Goal: Task Accomplishment & Management: Complete application form

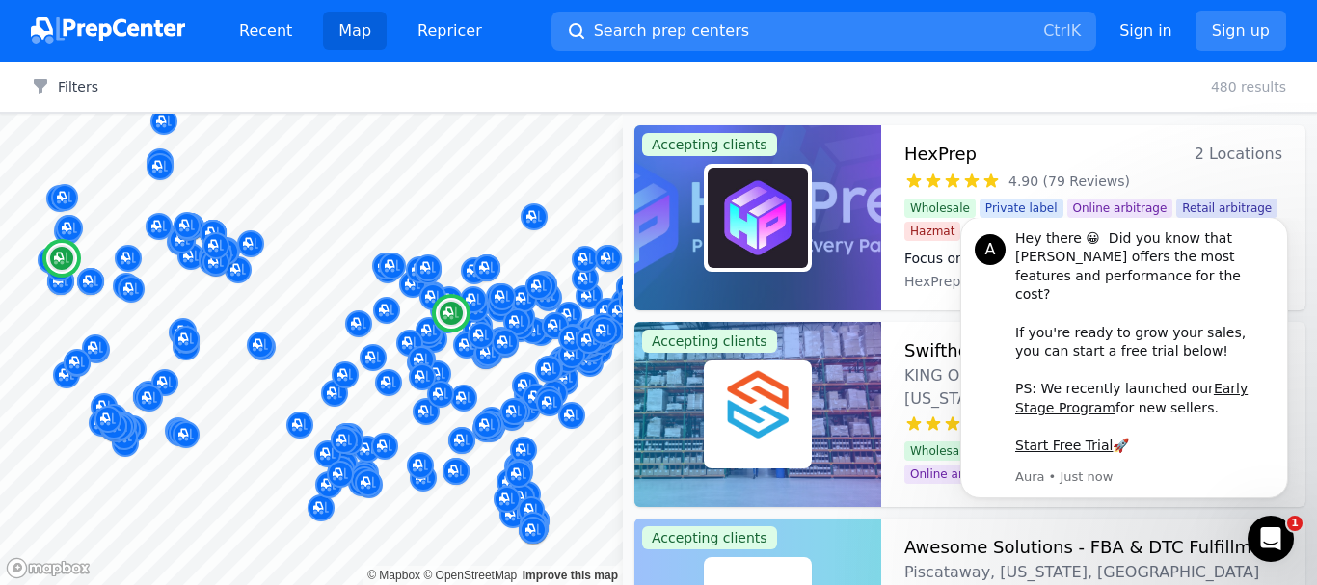
click at [944, 155] on h3 "HexPrep" at bounding box center [940, 154] width 72 height 27
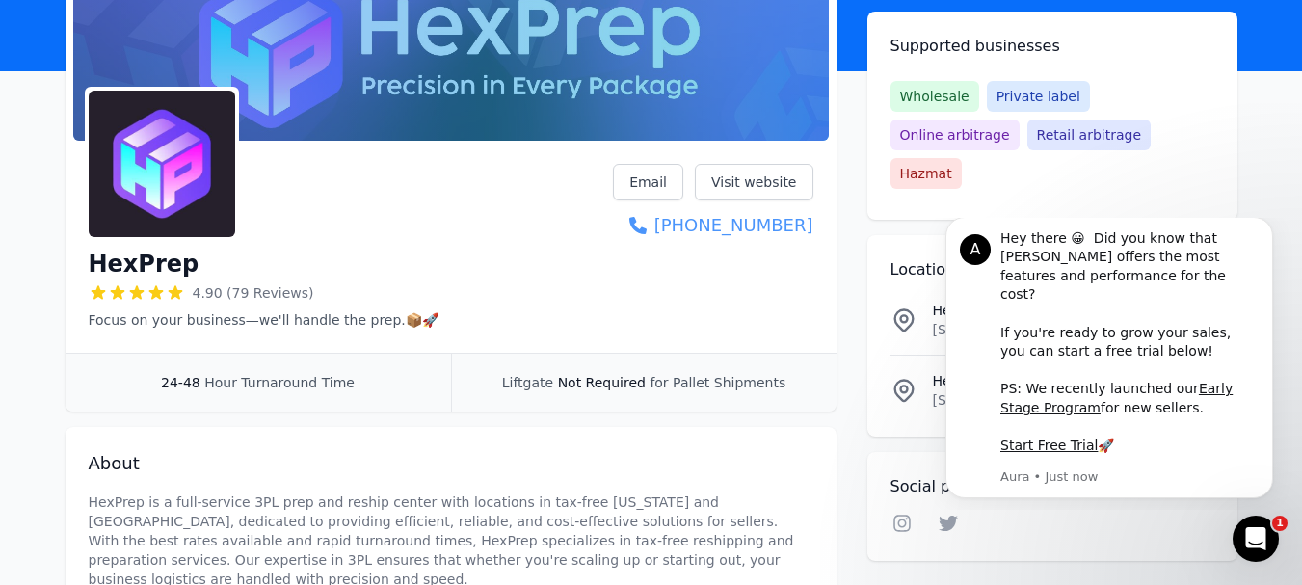
scroll to position [193, 0]
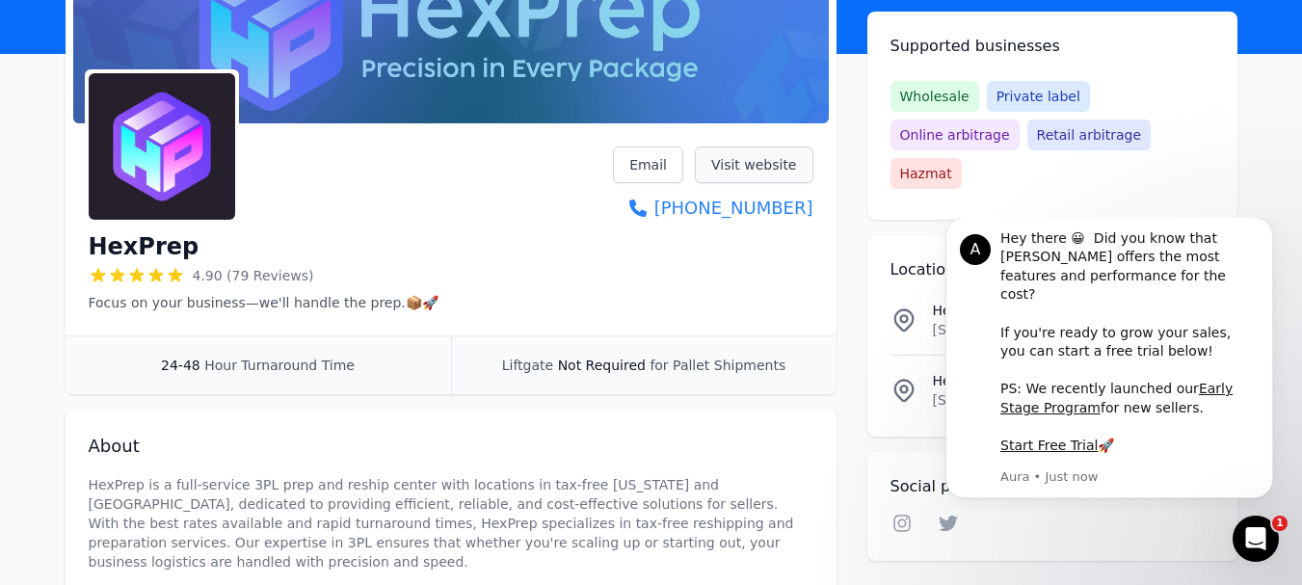
click at [733, 161] on link "Visit website" at bounding box center [754, 164] width 119 height 37
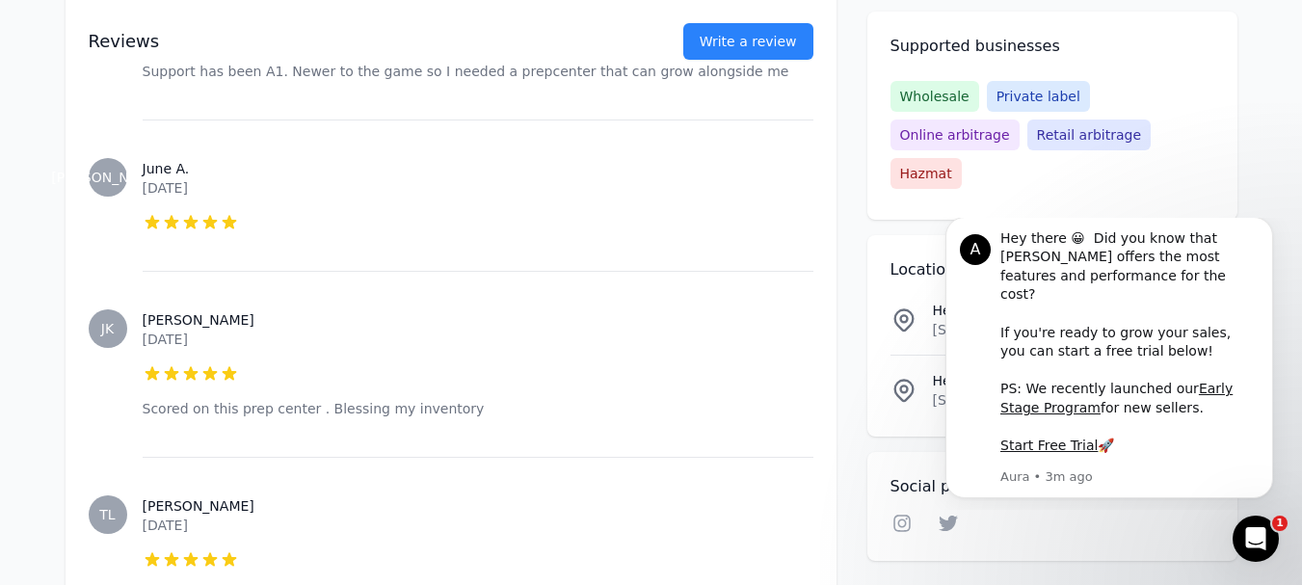
scroll to position [1446, 0]
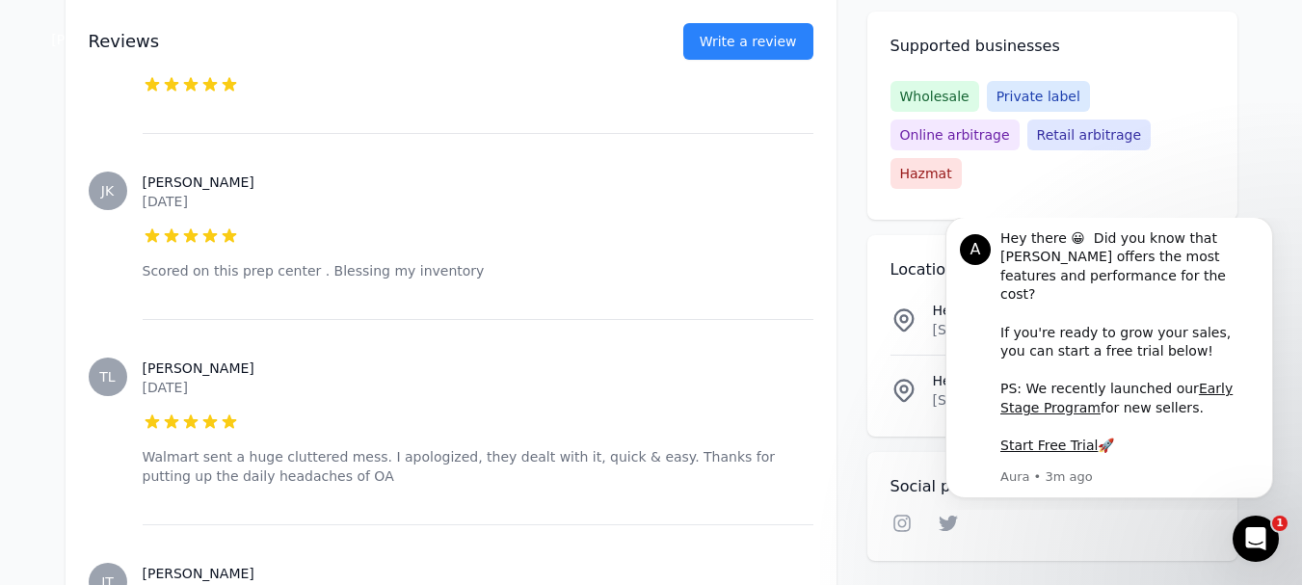
drag, startPoint x: 568, startPoint y: 365, endPoint x: 433, endPoint y: 355, distance: 135.3
click at [433, 355] on div "[PERSON_NAME] [DATE] 5 out of 5 stars Walmart sent a huge cluttered mess. I apo…" at bounding box center [478, 421] width 671 height 205
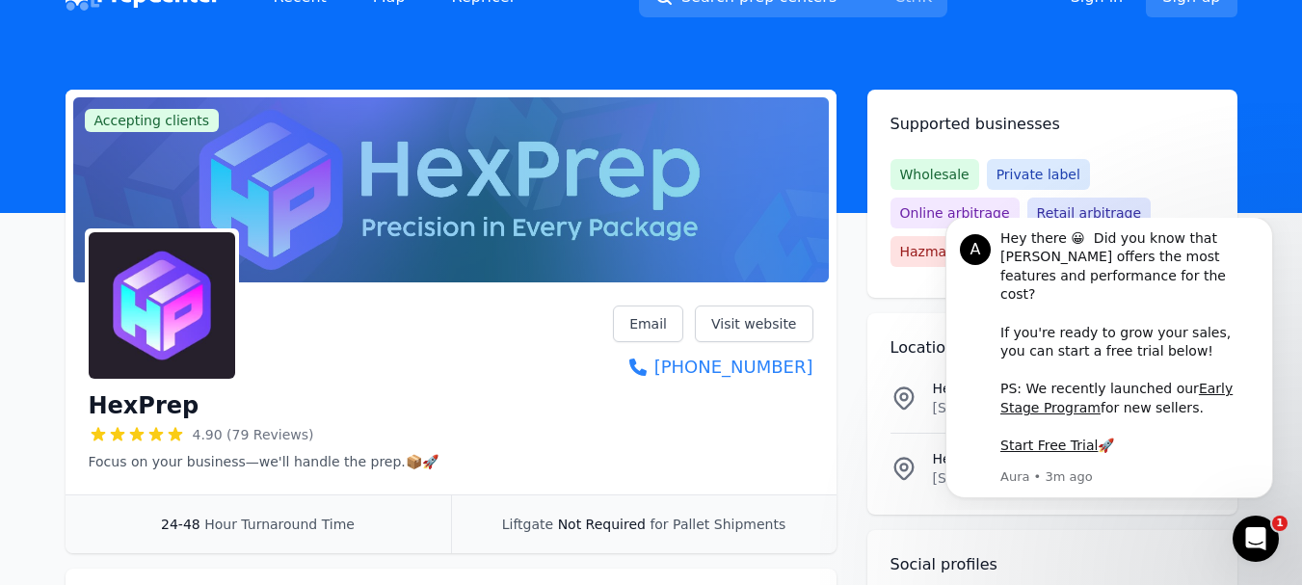
scroll to position [0, 0]
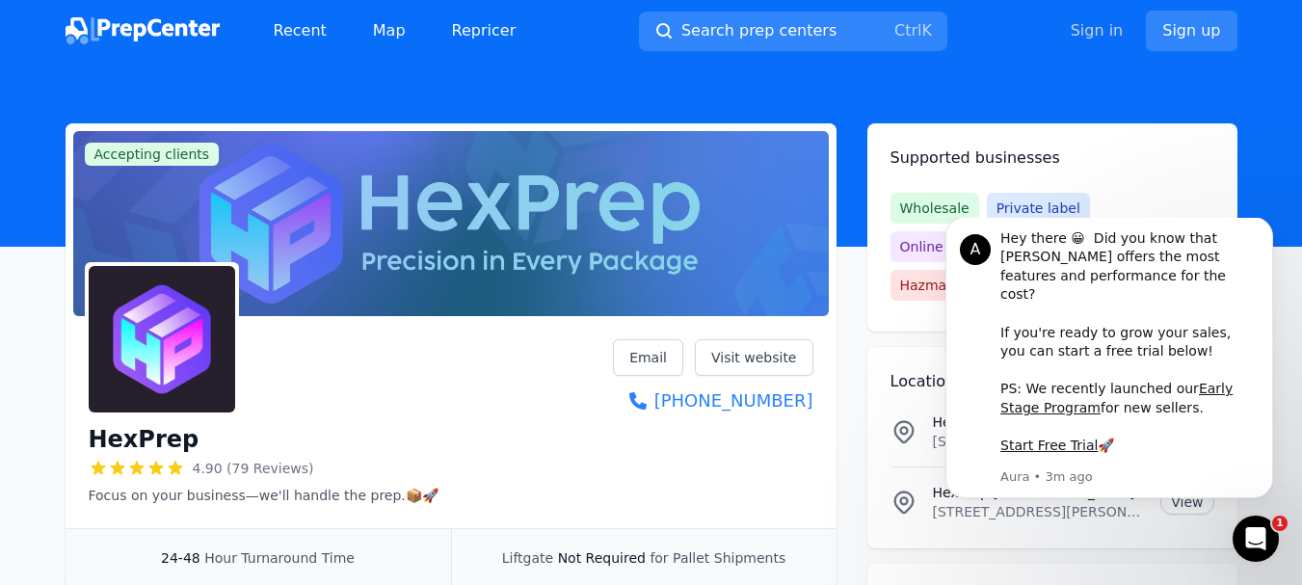
click at [1091, 31] on link "Sign in" at bounding box center [1097, 30] width 53 height 23
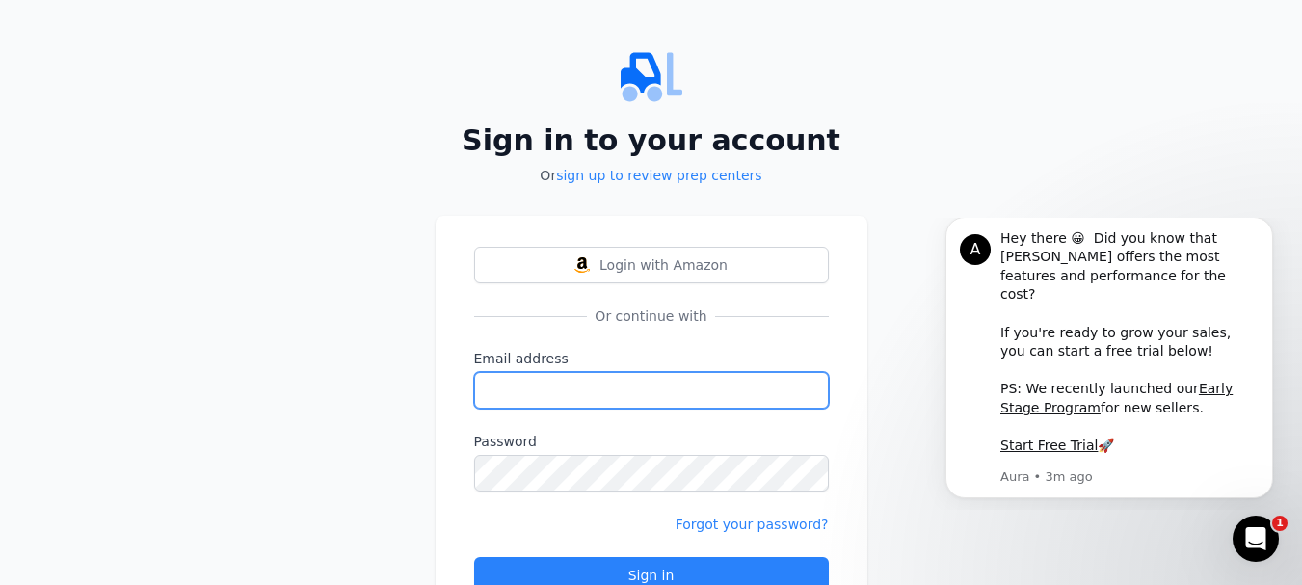
click at [599, 379] on input "Email address" at bounding box center [651, 390] width 355 height 37
type input "[EMAIL_ADDRESS][DOMAIN_NAME]"
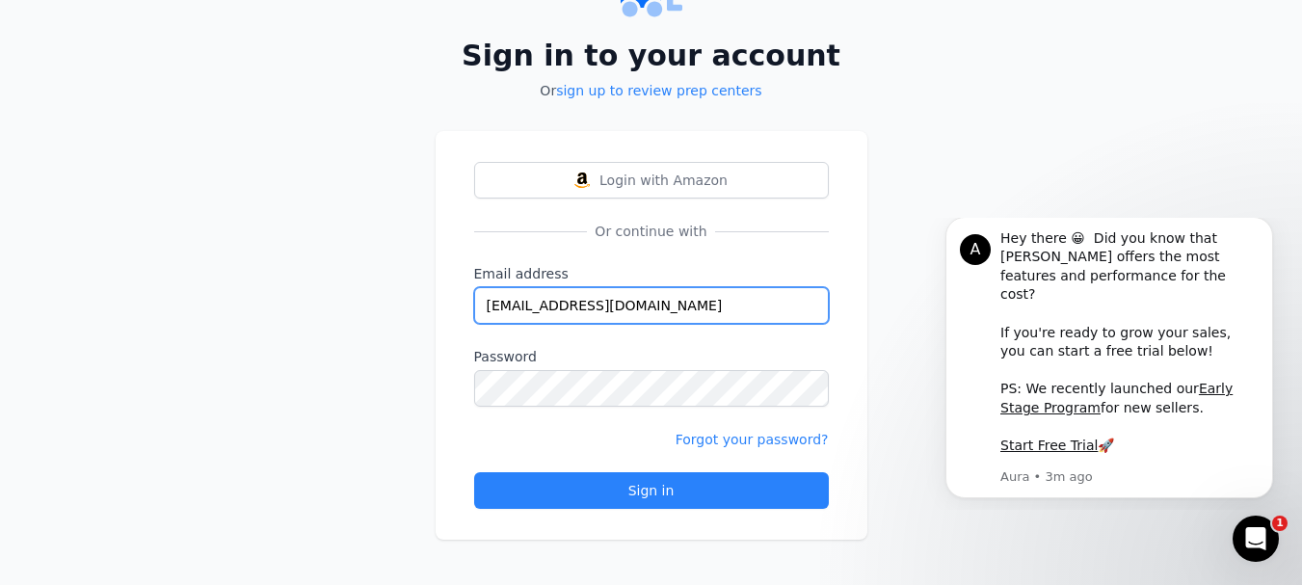
scroll to position [86, 0]
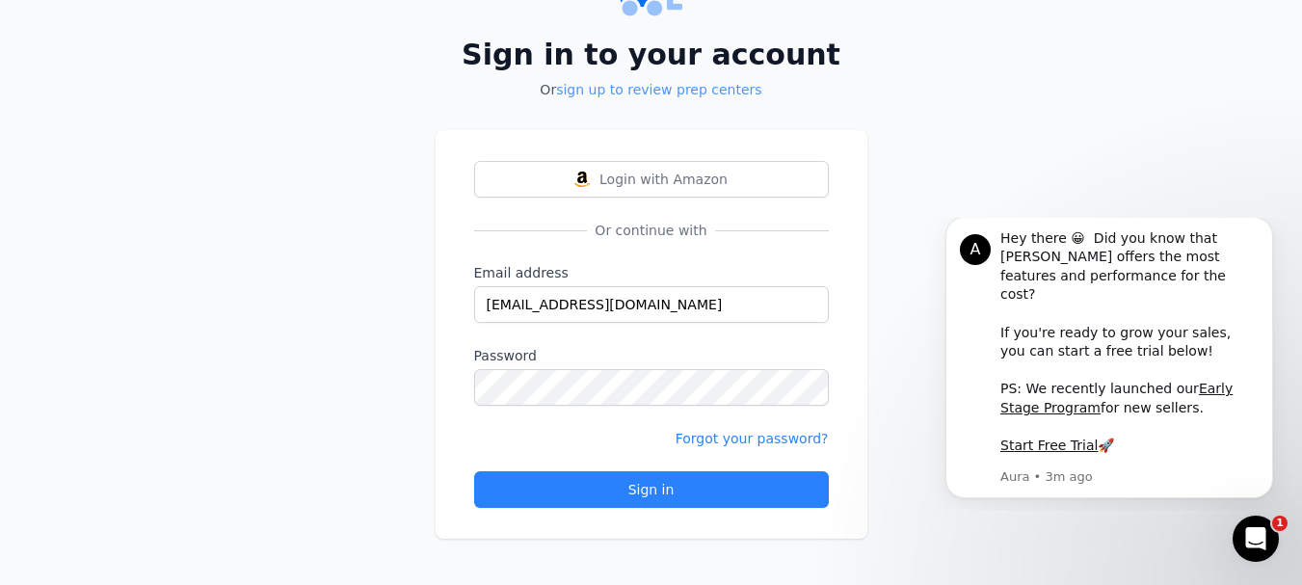
click at [642, 90] on link "sign up to review prep centers" at bounding box center [658, 89] width 205 height 15
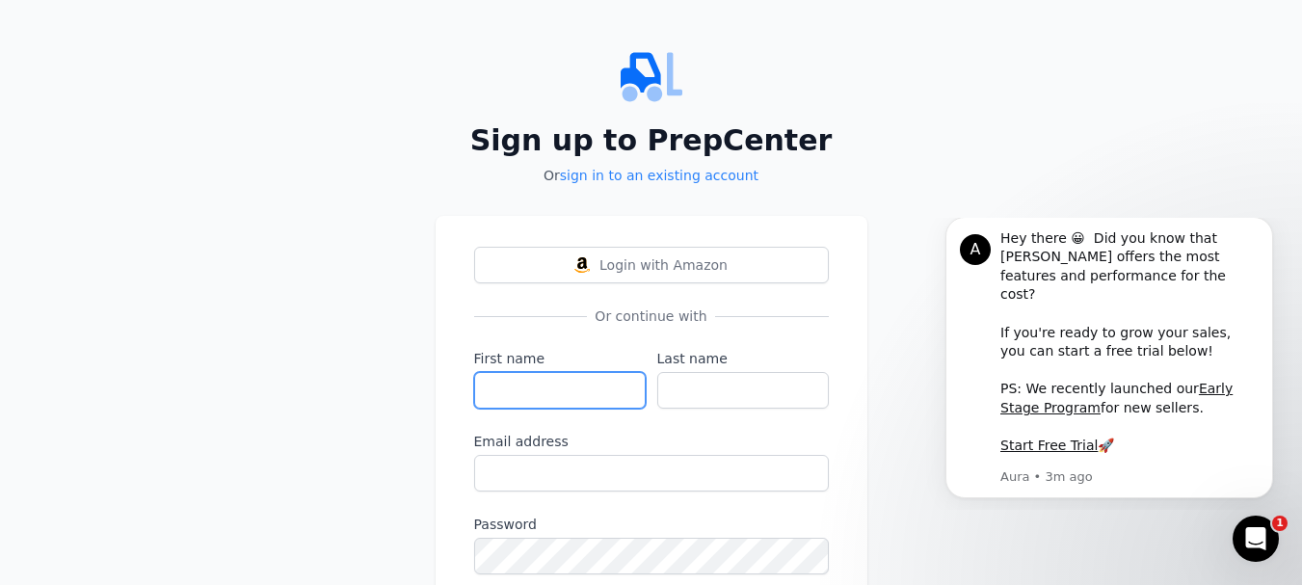
click at [558, 377] on input "First name" at bounding box center [560, 390] width 172 height 37
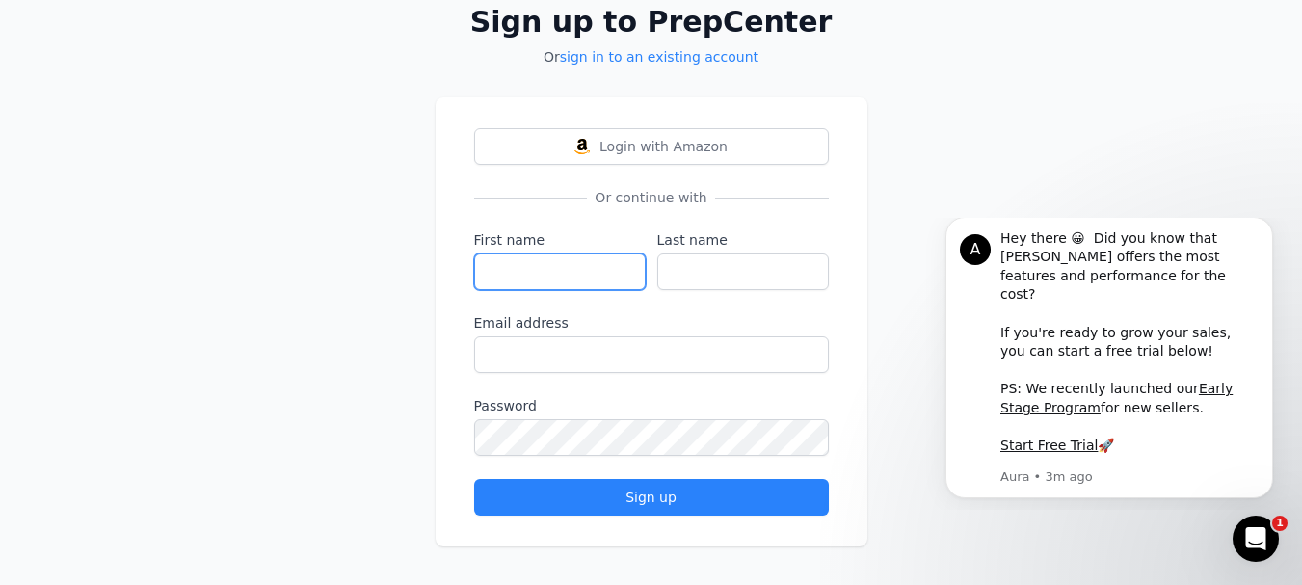
scroll to position [126, 0]
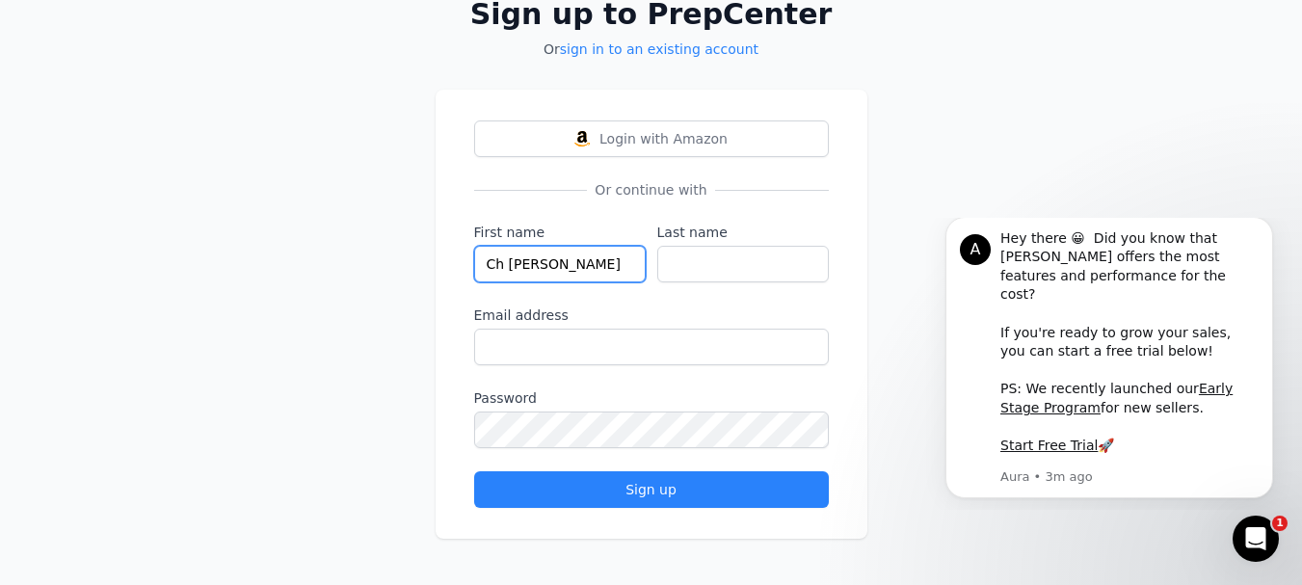
type input "Ch [PERSON_NAME]"
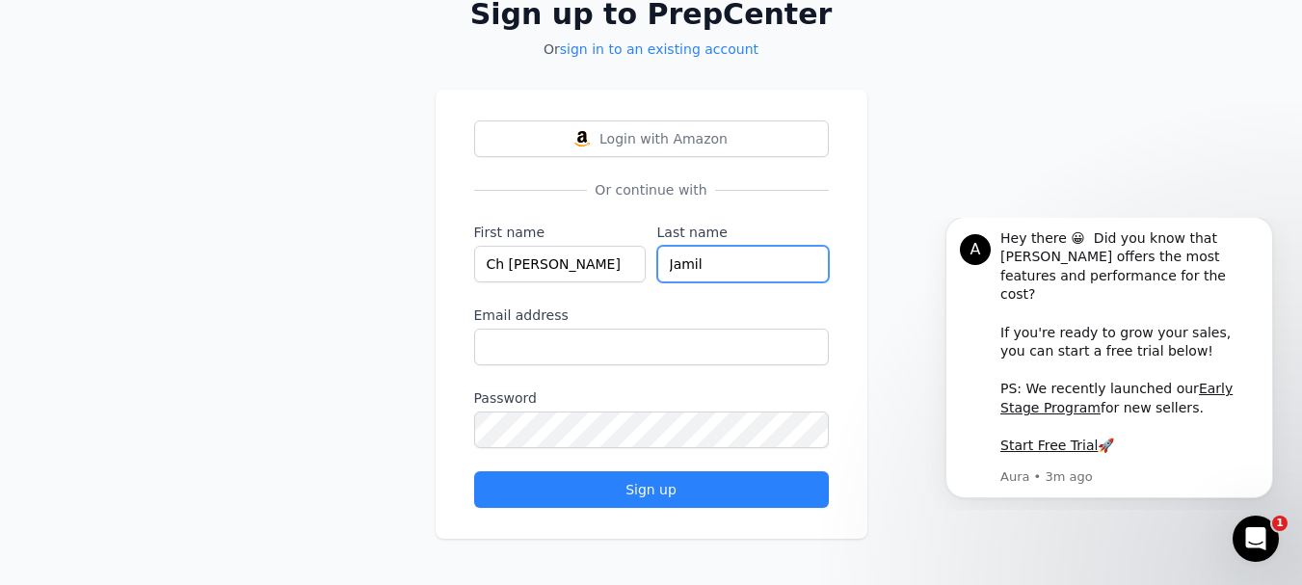
type input "Jamil"
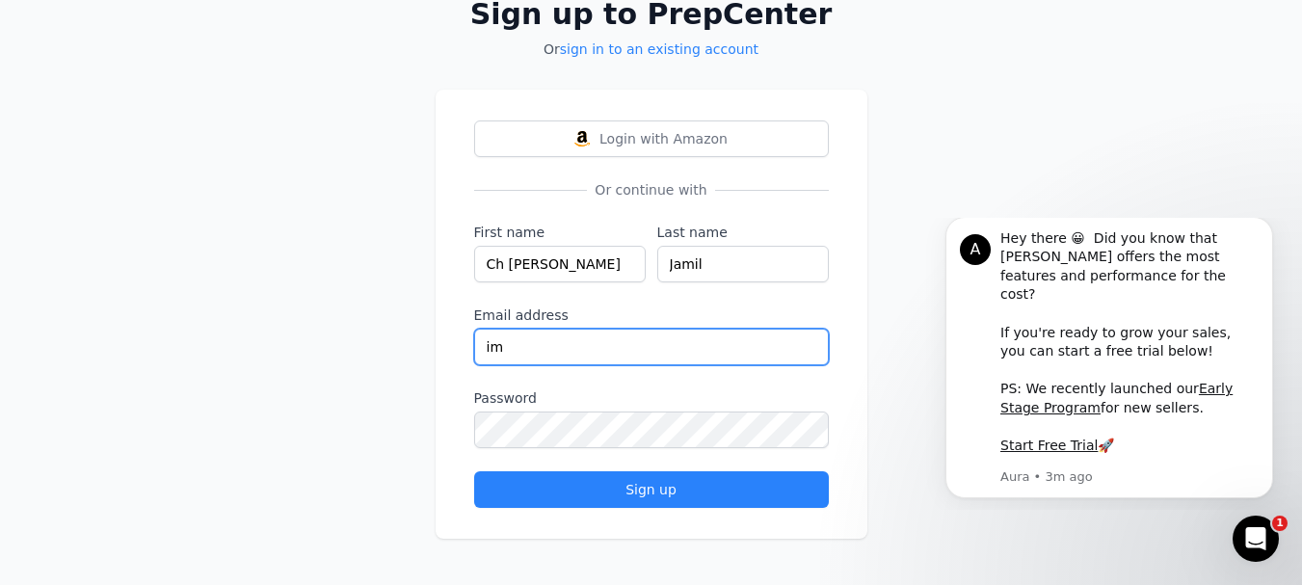
type input "[EMAIL_ADDRESS][DOMAIN_NAME]"
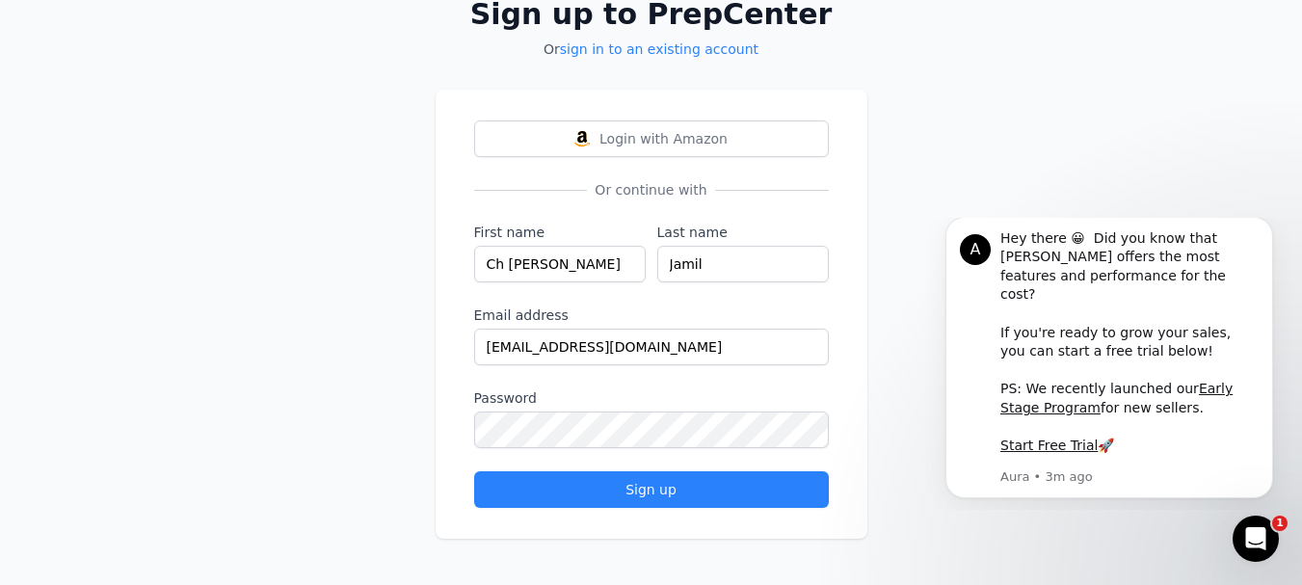
click at [608, 403] on label "Password" at bounding box center [651, 397] width 355 height 19
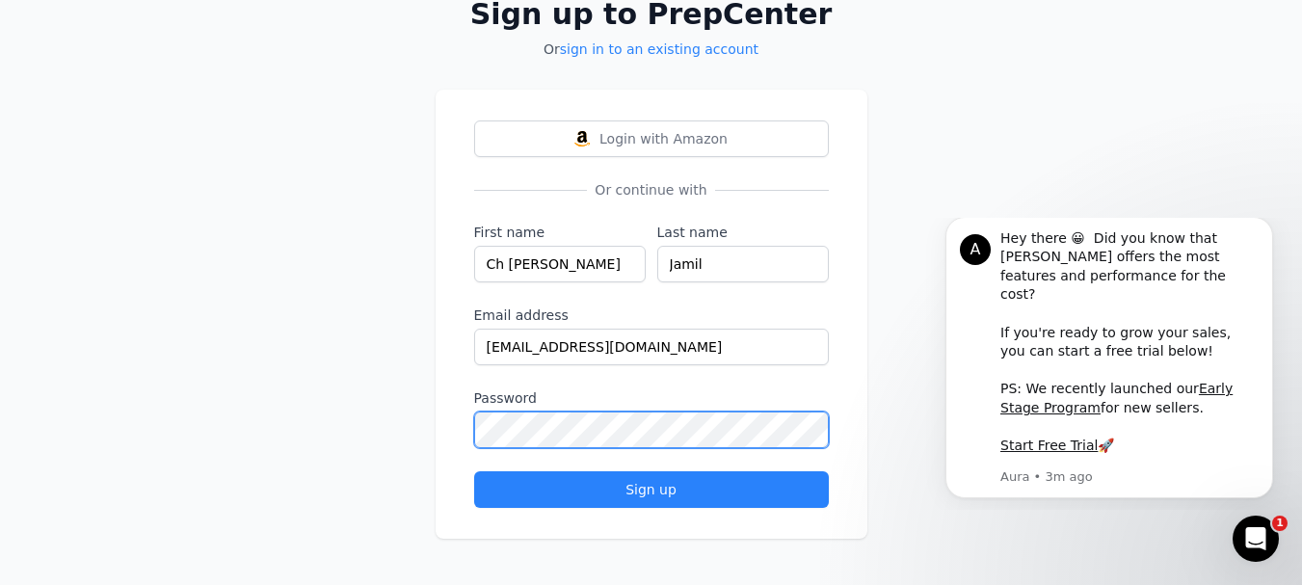
click at [474, 471] on button "Sign up" at bounding box center [651, 489] width 355 height 37
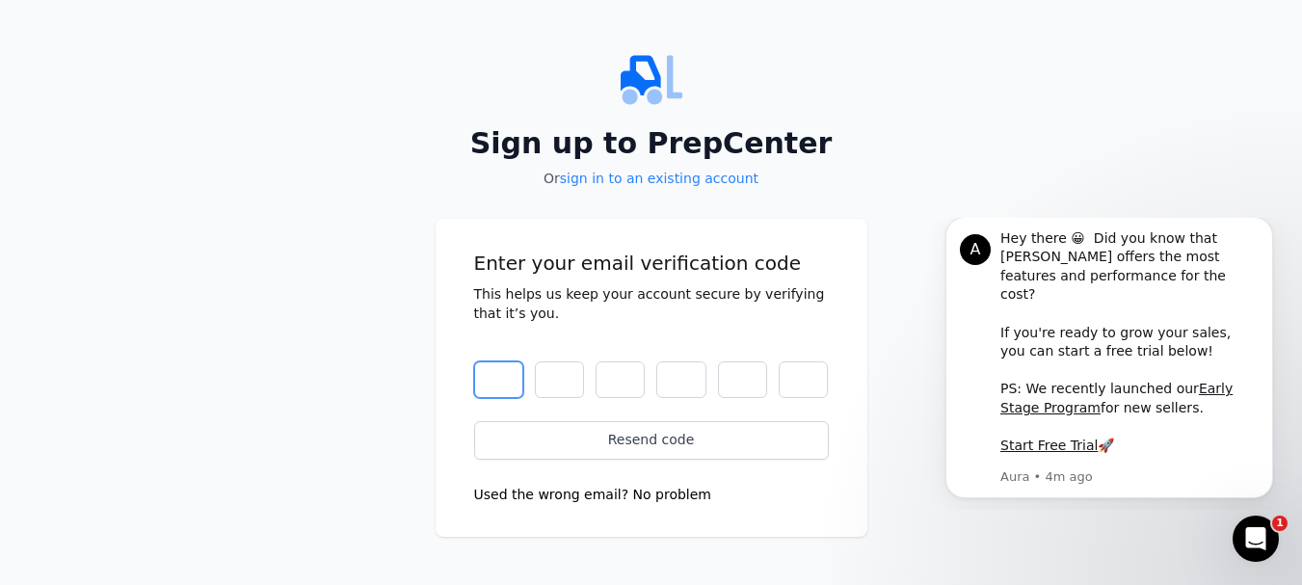
scroll to position [0, 0]
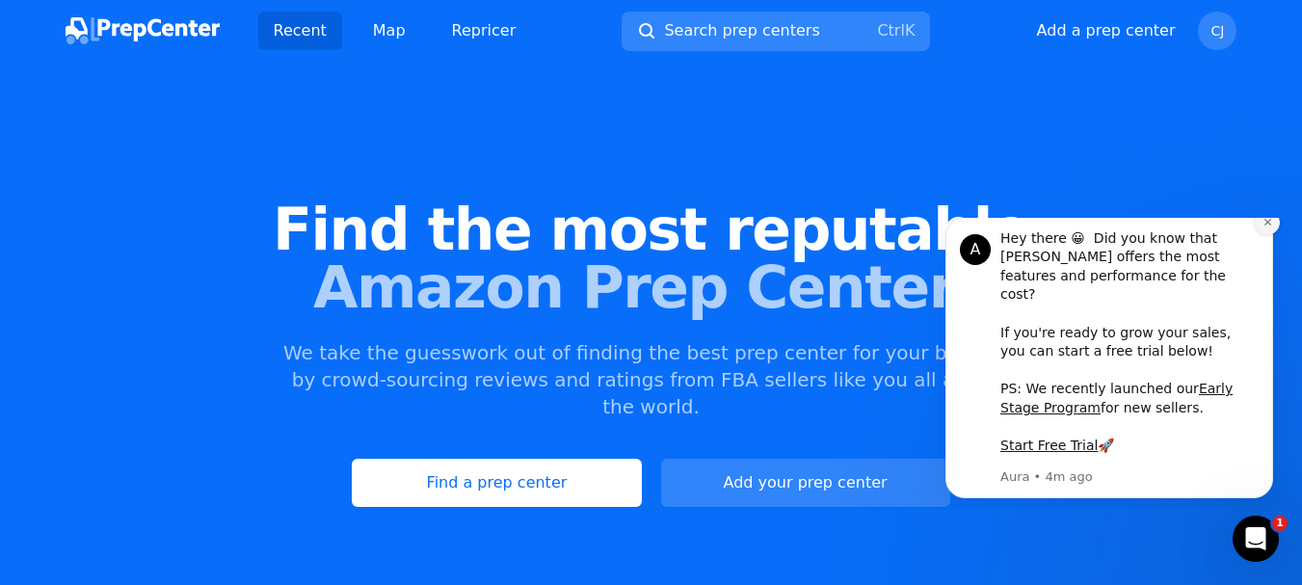
click at [1265, 227] on icon "Dismiss notification" at bounding box center [1268, 222] width 11 height 11
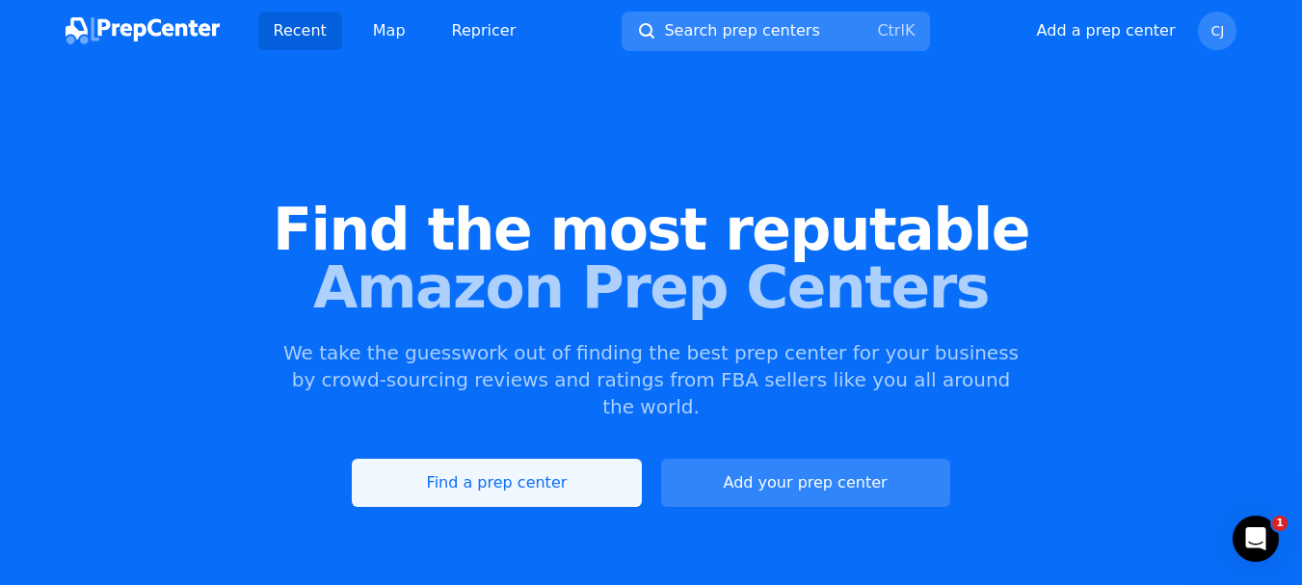
click at [561, 466] on link "Find a prep center" at bounding box center [496, 483] width 289 height 48
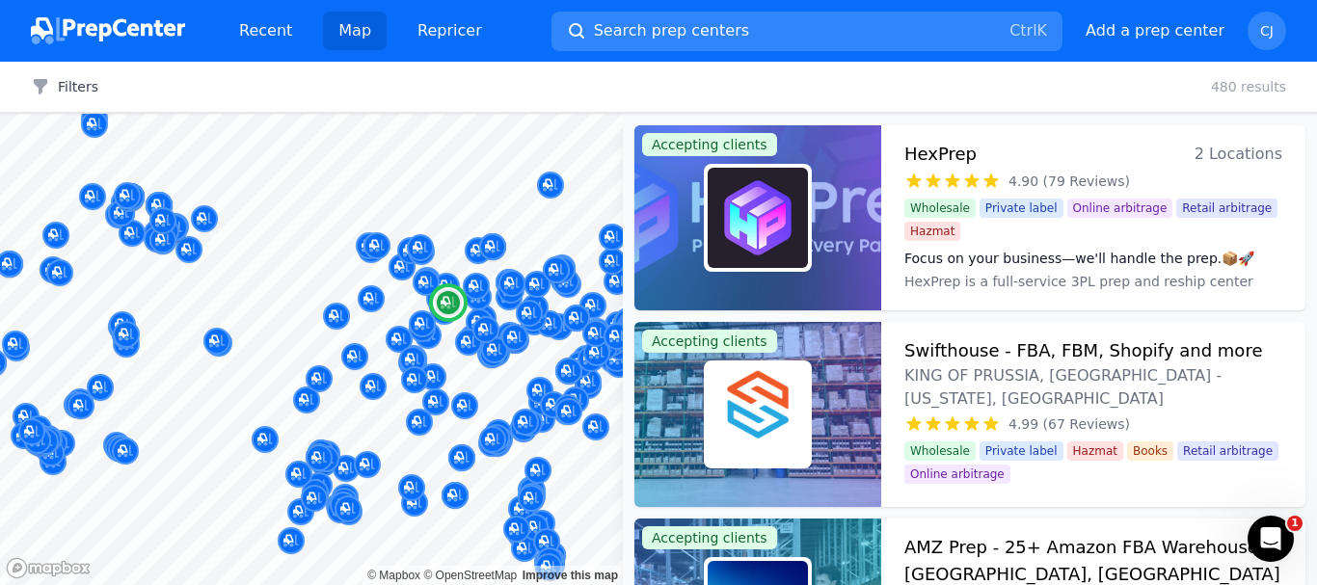
click at [969, 154] on h3 "HexPrep" at bounding box center [940, 154] width 72 height 27
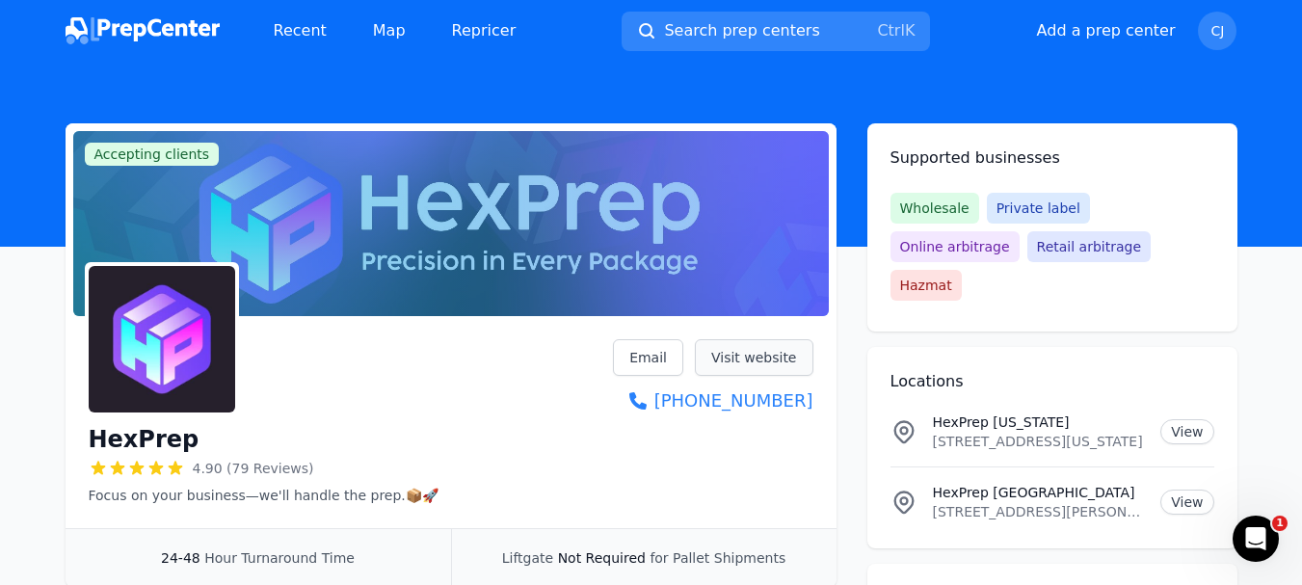
click at [747, 362] on link "Visit website" at bounding box center [754, 357] width 119 height 37
click at [736, 349] on link "Visit website" at bounding box center [754, 357] width 119 height 37
